Goal: Find specific page/section: Find specific page/section

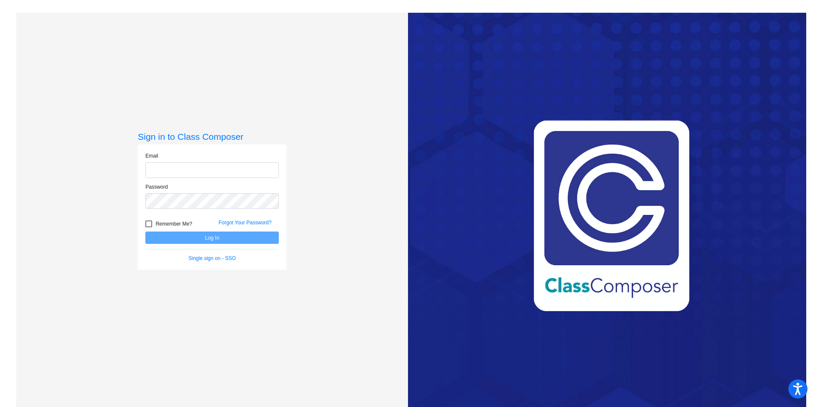
type input "[EMAIL_ADDRESS][DOMAIN_NAME]"
click at [237, 242] on button "Log In" at bounding box center [212, 238] width 134 height 12
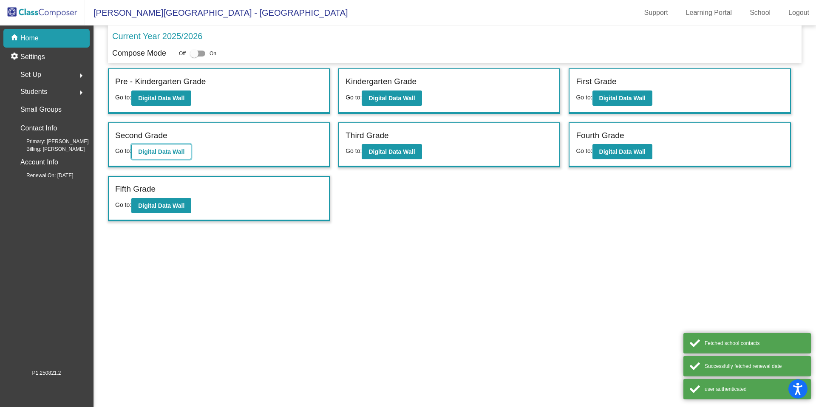
click at [166, 151] on b "Digital Data Wall" at bounding box center [161, 151] width 46 height 7
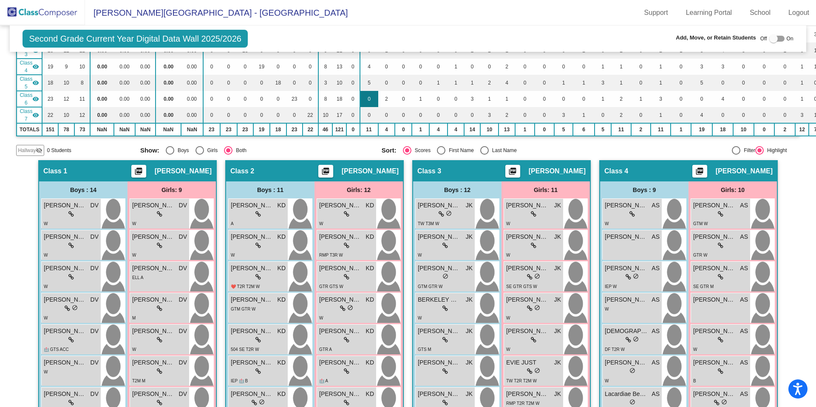
scroll to position [136, 0]
